Goal: Task Accomplishment & Management: Manage account settings

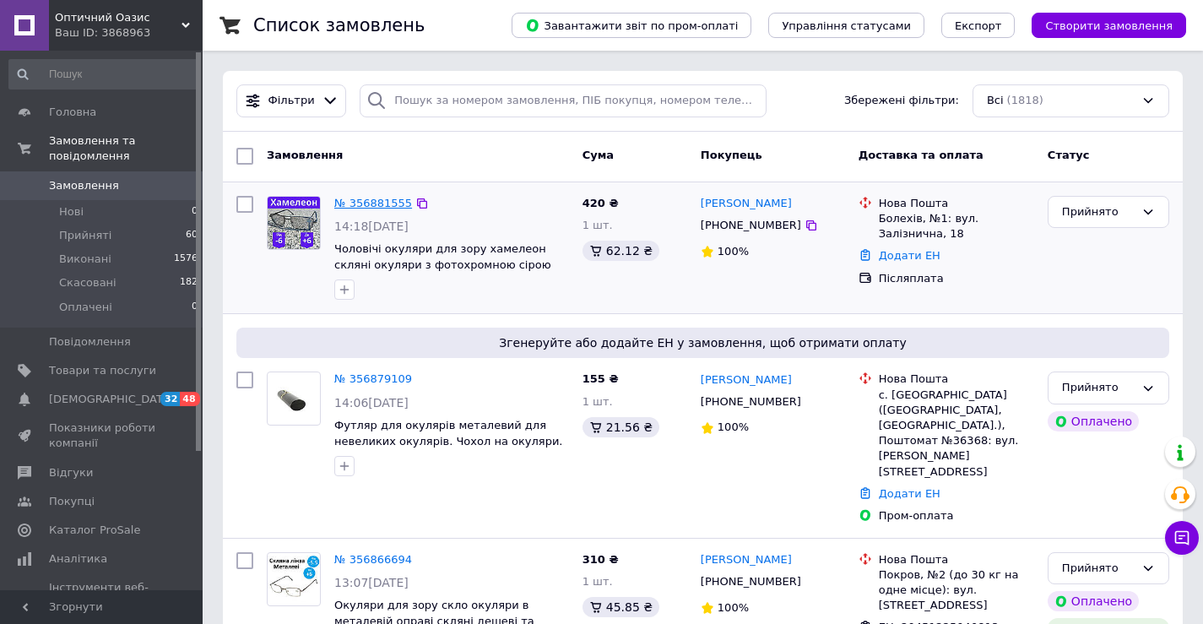
click at [357, 205] on link "№ 356881555" at bounding box center [373, 203] width 78 height 13
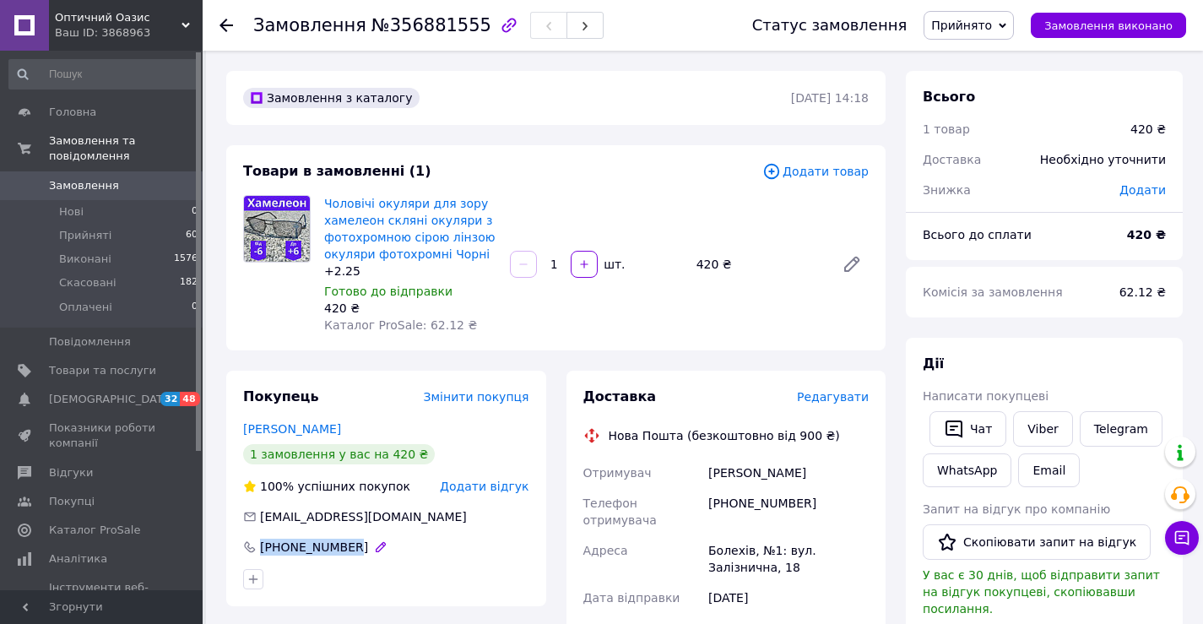
drag, startPoint x: 355, startPoint y: 553, endPoint x: 258, endPoint y: 550, distance: 96.3
click at [258, 550] on div "[PHONE_NUMBER]" at bounding box center [386, 547] width 286 height 17
copy div "[PHONE_NUMBER]"
click at [227, 26] on use at bounding box center [226, 26] width 14 height 14
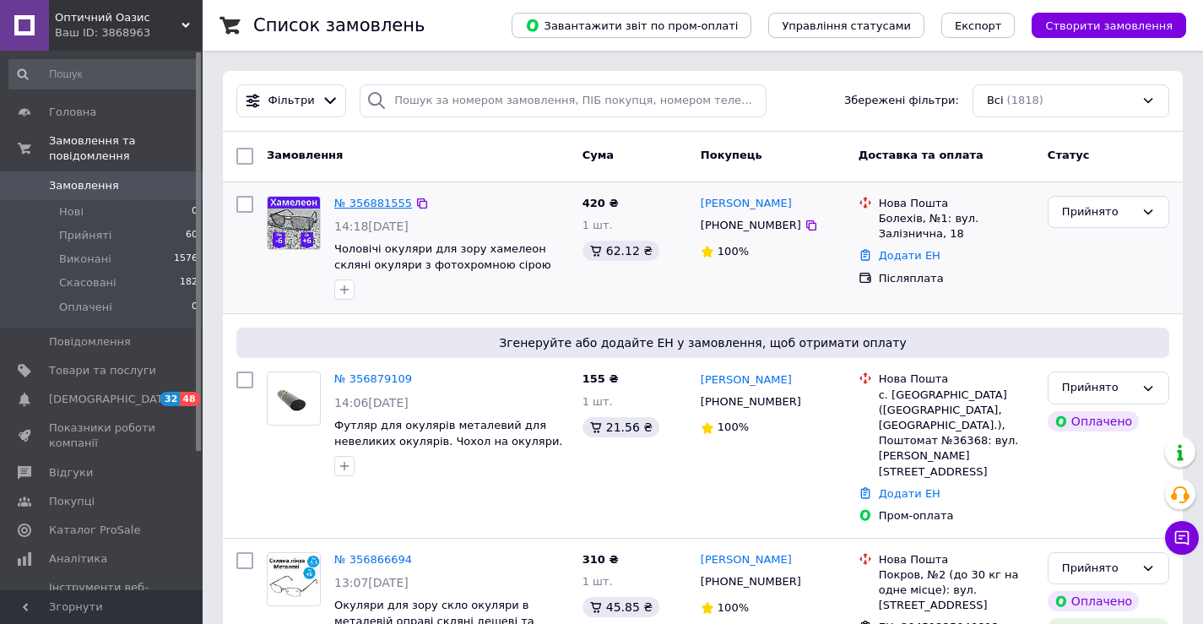
click at [382, 199] on link "№ 356881555" at bounding box center [373, 203] width 78 height 13
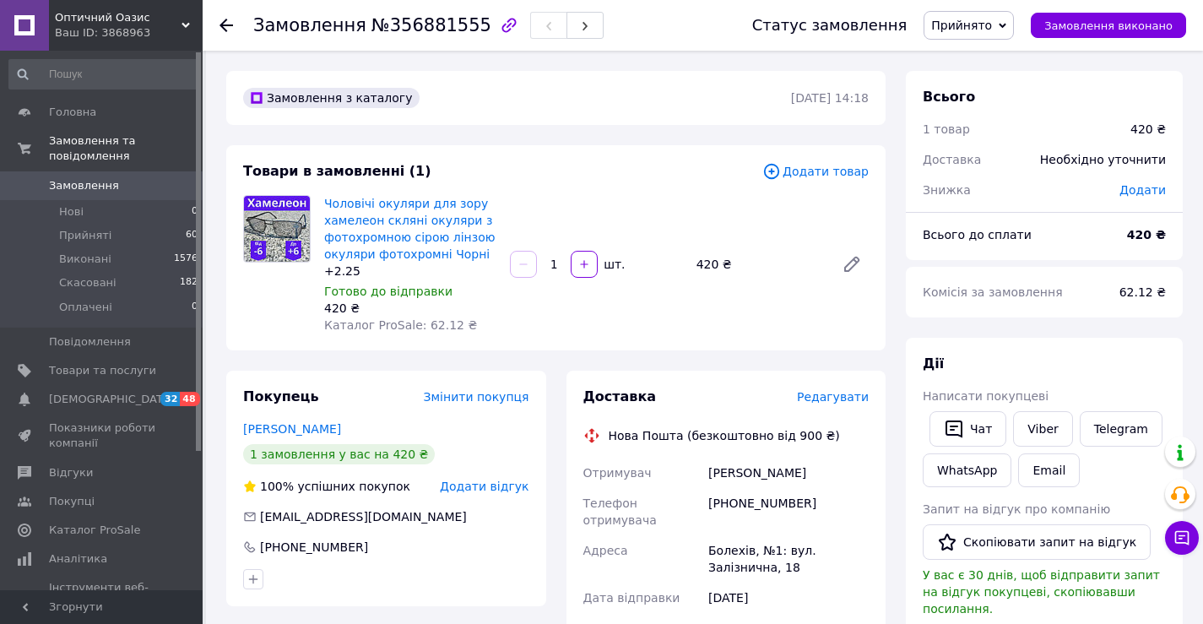
click at [222, 22] on icon at bounding box center [226, 26] width 14 height 14
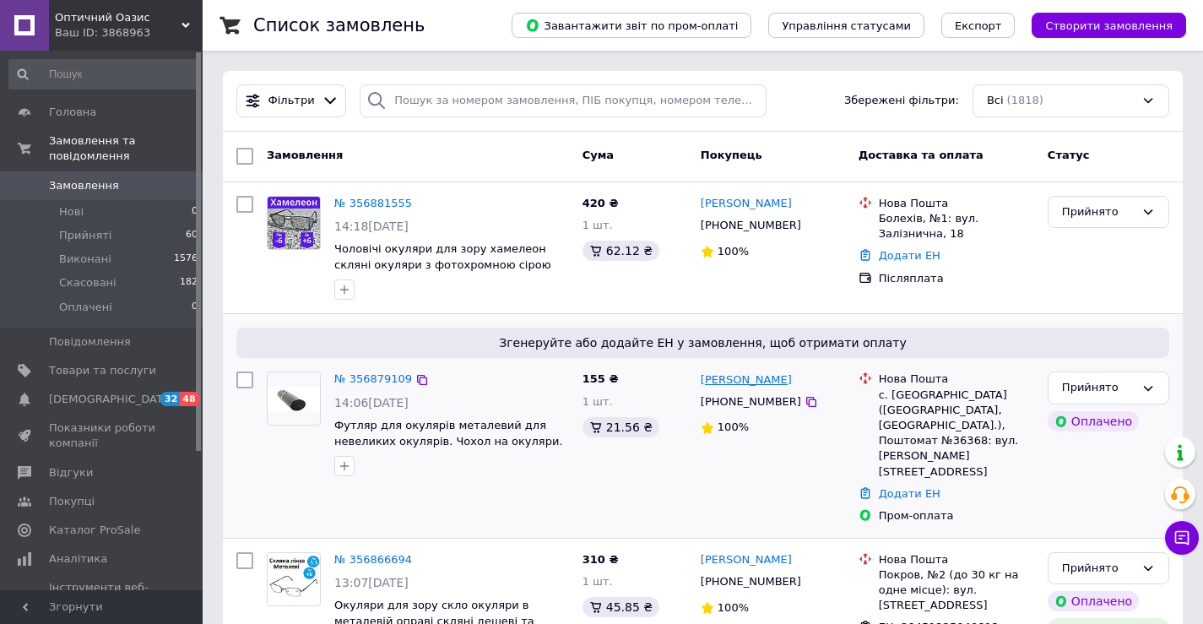
drag, startPoint x: 810, startPoint y: 382, endPoint x: 754, endPoint y: 377, distance: 55.9
click at [754, 377] on div "[PERSON_NAME]" at bounding box center [773, 379] width 148 height 19
copy link "Щербина"
drag, startPoint x: 805, startPoint y: 203, endPoint x: 742, endPoint y: 202, distance: 63.3
click at [742, 202] on div "[PERSON_NAME]" at bounding box center [773, 203] width 148 height 19
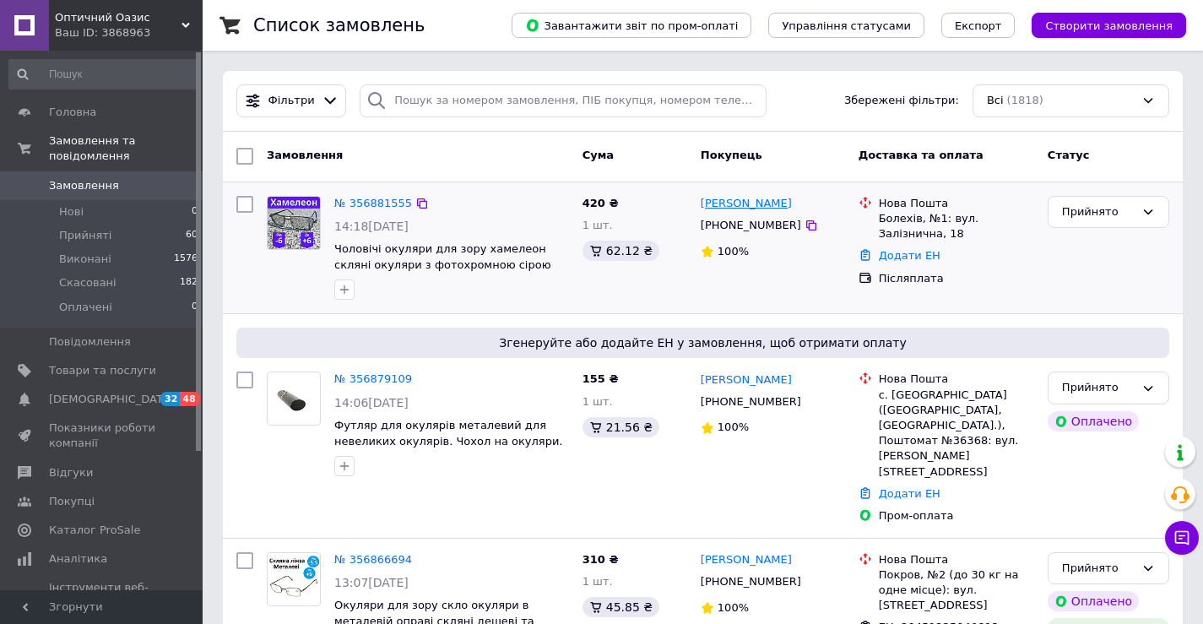
copy link "[PERSON_NAME]"
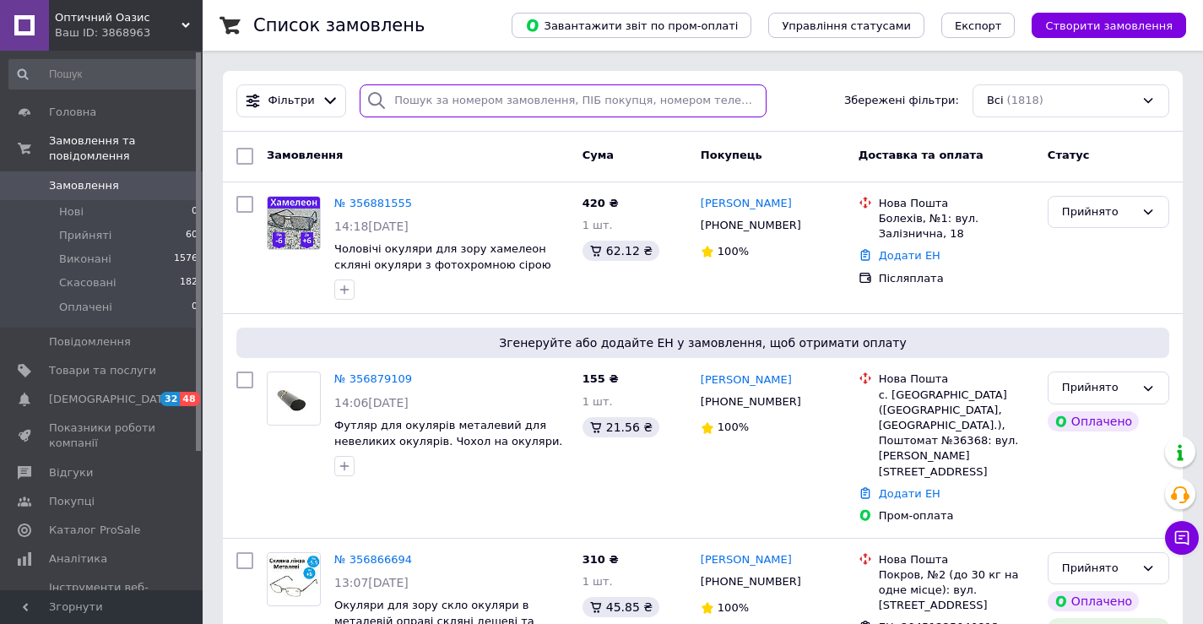
click at [469, 101] on input "search" at bounding box center [563, 100] width 407 height 33
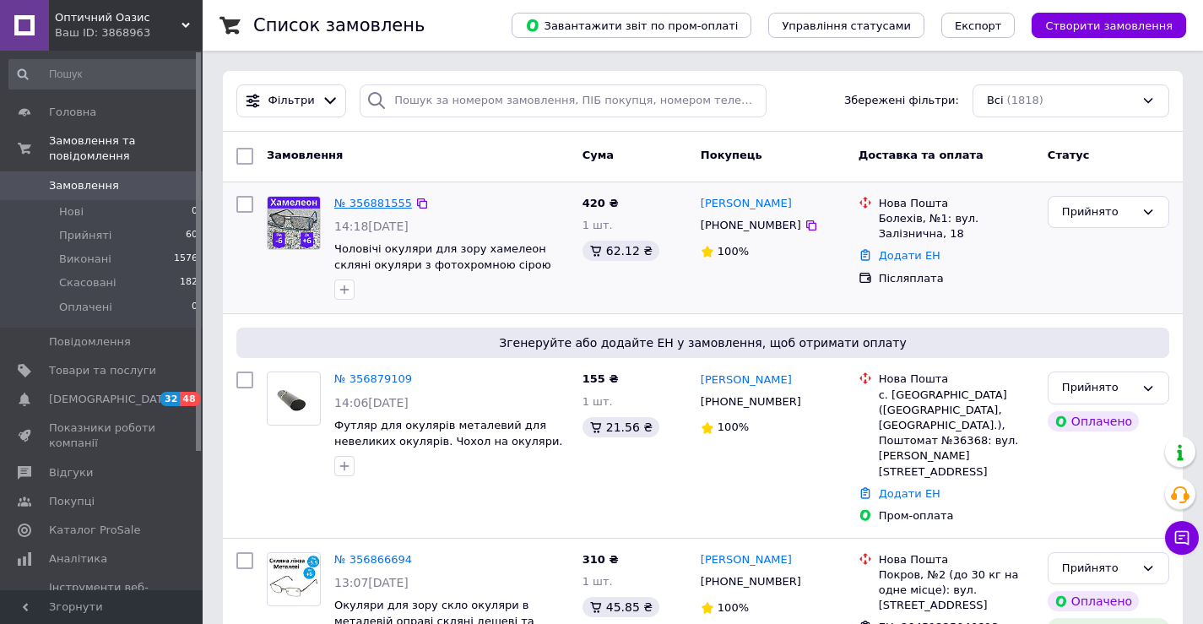
click at [372, 202] on link "№ 356881555" at bounding box center [373, 203] width 78 height 13
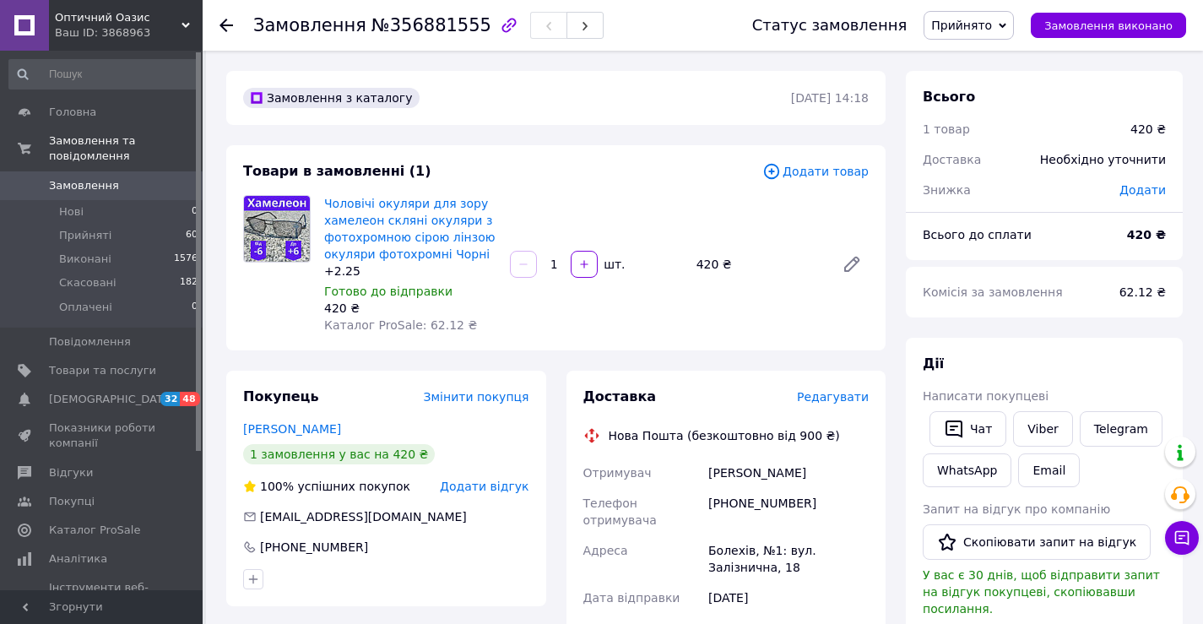
click at [221, 23] on icon at bounding box center [226, 26] width 14 height 14
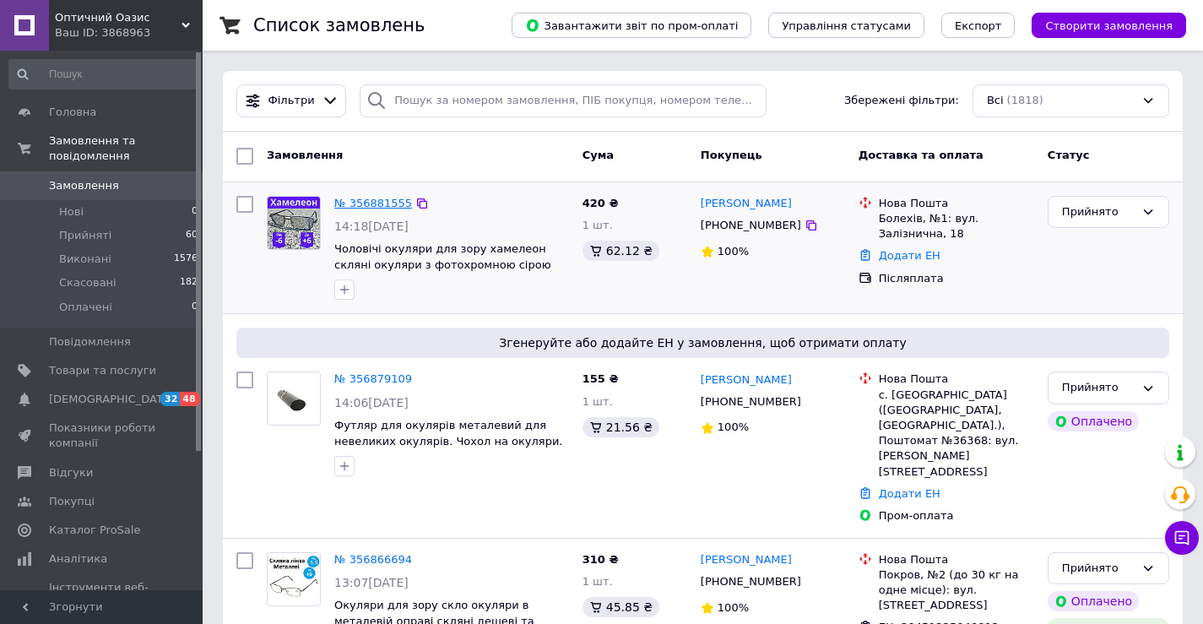
click at [384, 202] on link "№ 356881555" at bounding box center [373, 203] width 78 height 13
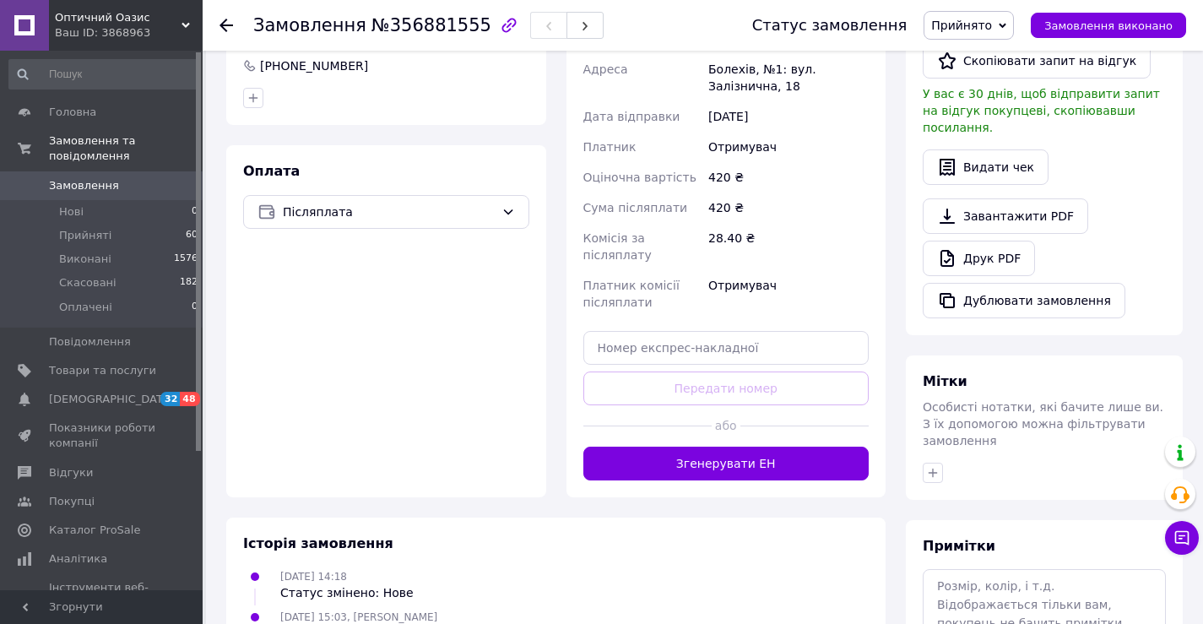
scroll to position [588, 0]
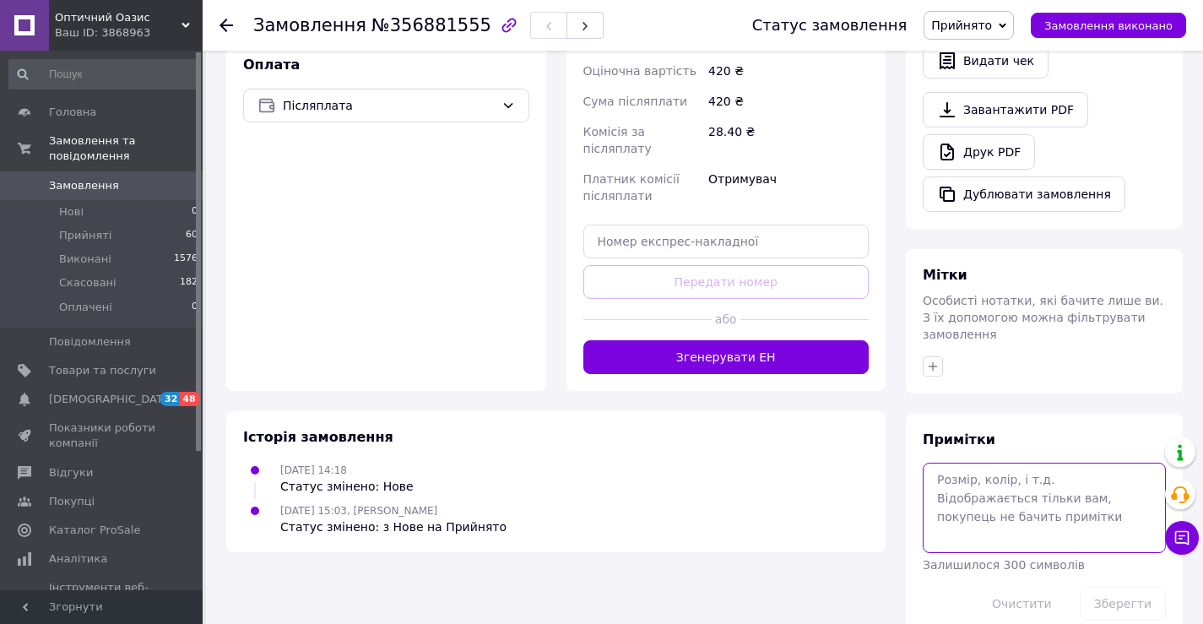
click at [978, 463] on textarea at bounding box center [1044, 507] width 243 height 89
click at [980, 463] on textarea "Додати 307 (+2)" at bounding box center [1044, 507] width 243 height 89
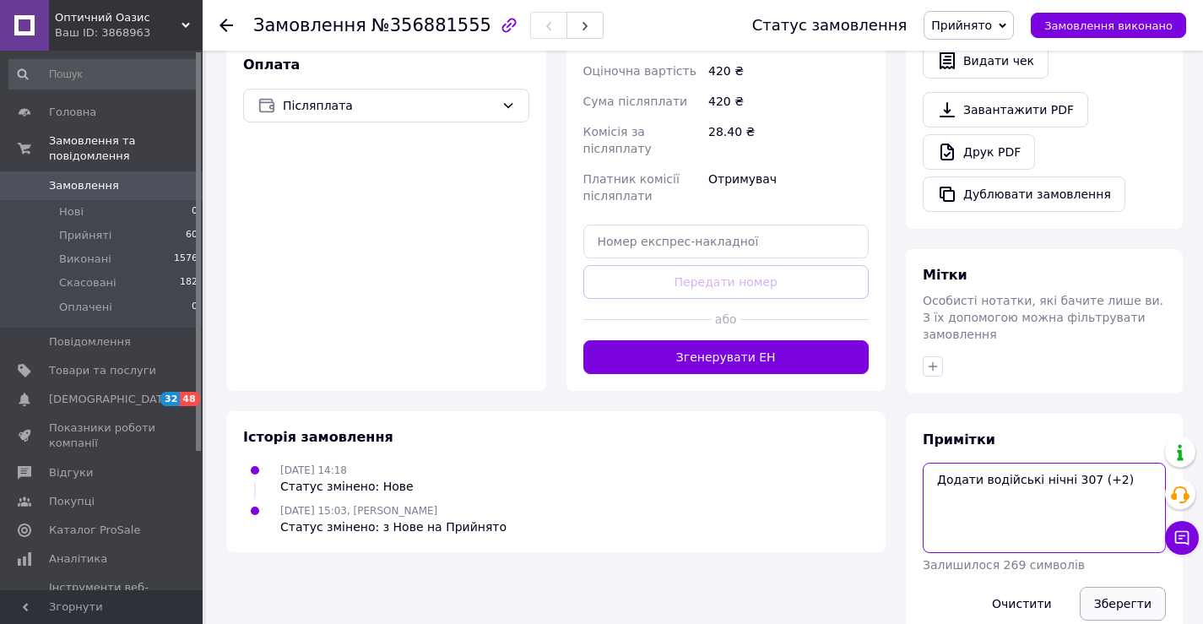
type textarea "Додати водійські нічні 307 (+2)"
click at [1135, 587] on button "Зберегти" at bounding box center [1123, 604] width 86 height 34
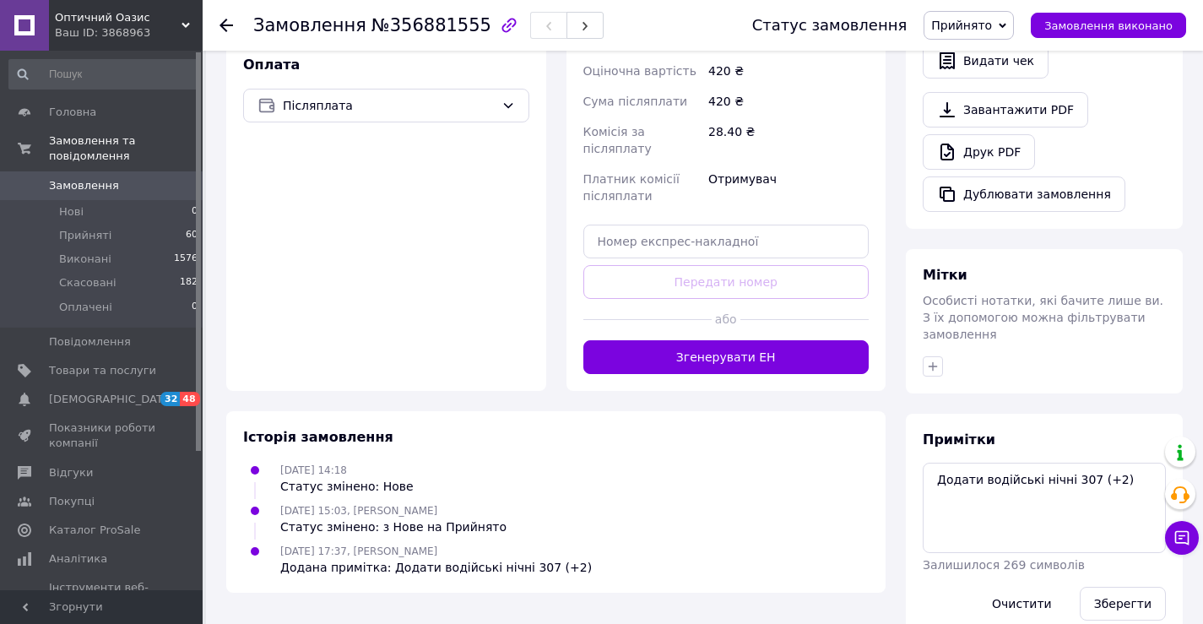
click at [224, 21] on use at bounding box center [226, 26] width 14 height 14
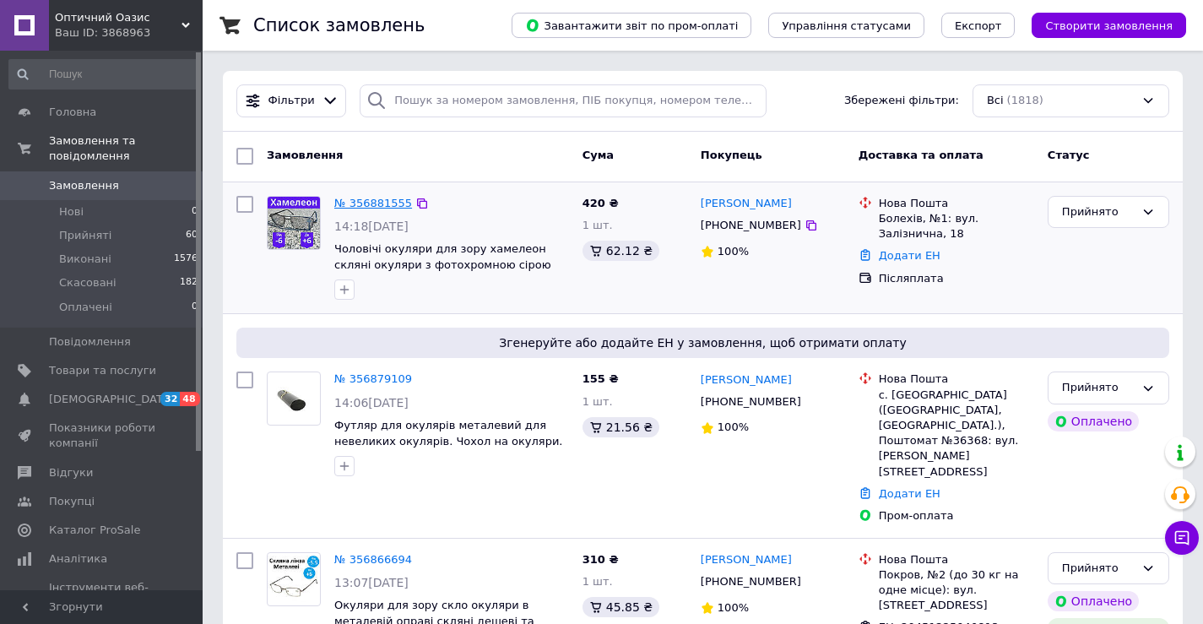
click at [388, 200] on link "№ 356881555" at bounding box center [373, 203] width 78 height 13
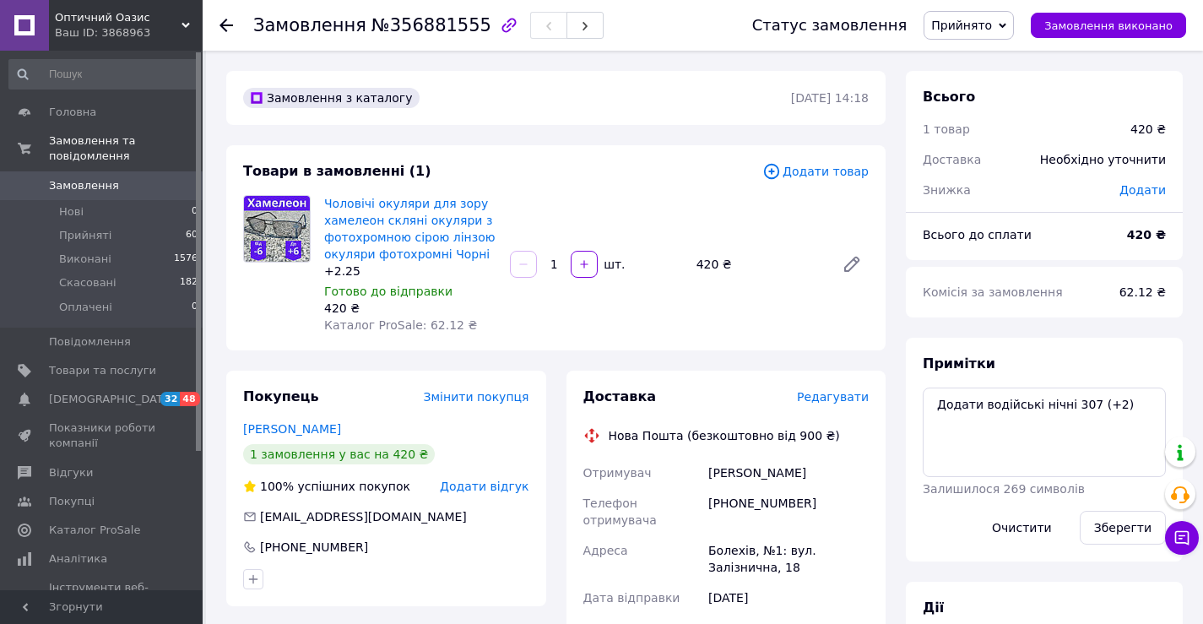
click at [226, 24] on icon at bounding box center [226, 26] width 14 height 14
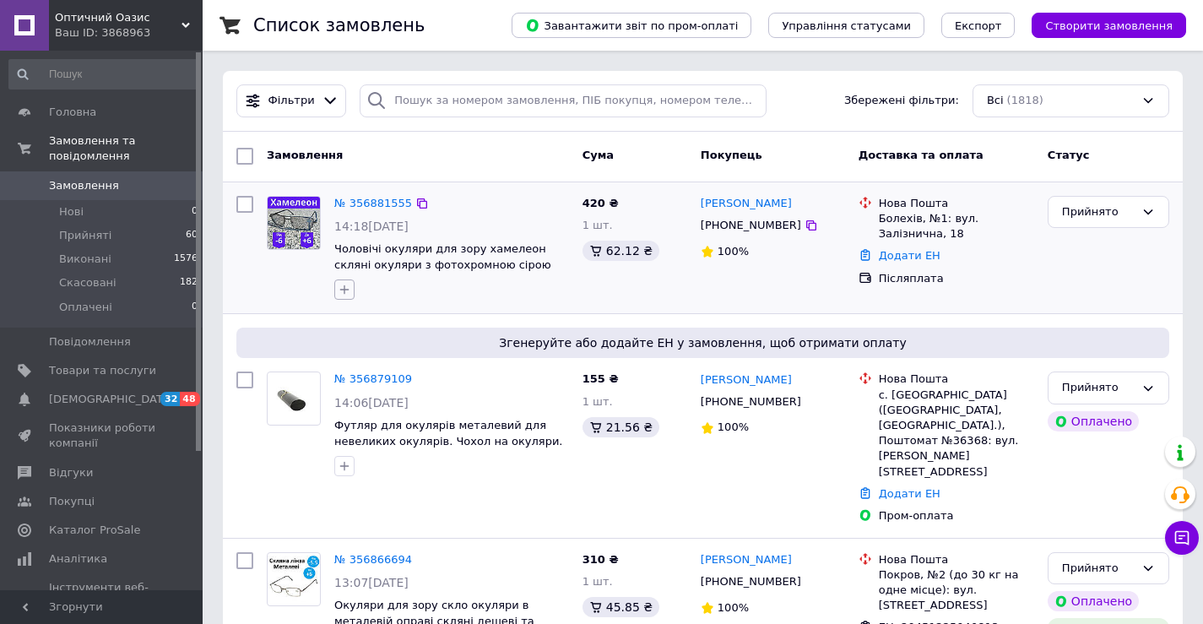
click at [349, 295] on icon "button" at bounding box center [345, 290] width 14 height 14
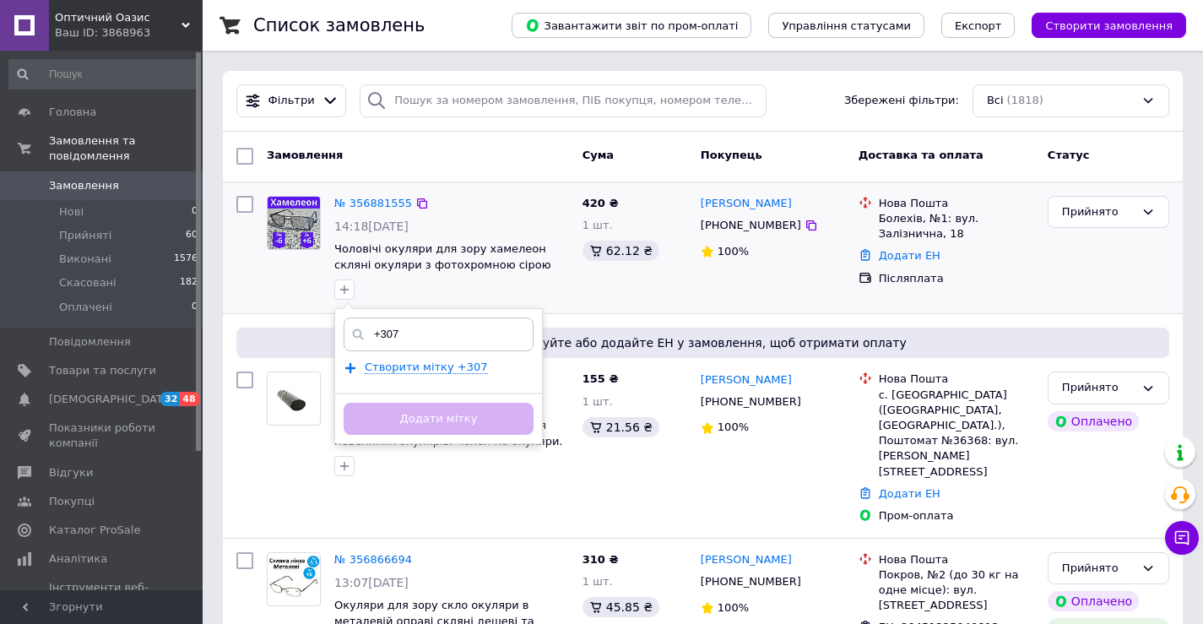
click at [381, 332] on input "+307" at bounding box center [439, 334] width 190 height 34
type input "+ арт.307"
click at [438, 362] on span "Створити мітку + арт.307" at bounding box center [440, 367] width 150 height 14
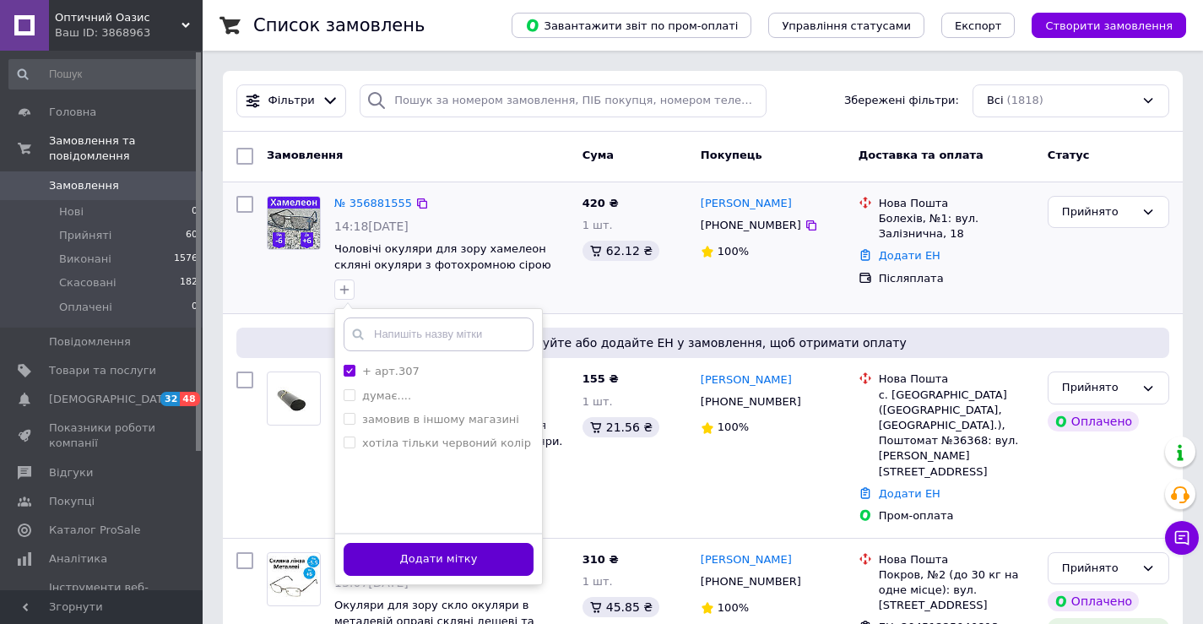
click at [431, 552] on button "Додати мітку" at bounding box center [439, 559] width 190 height 33
